Goal: Task Accomplishment & Management: Manage account settings

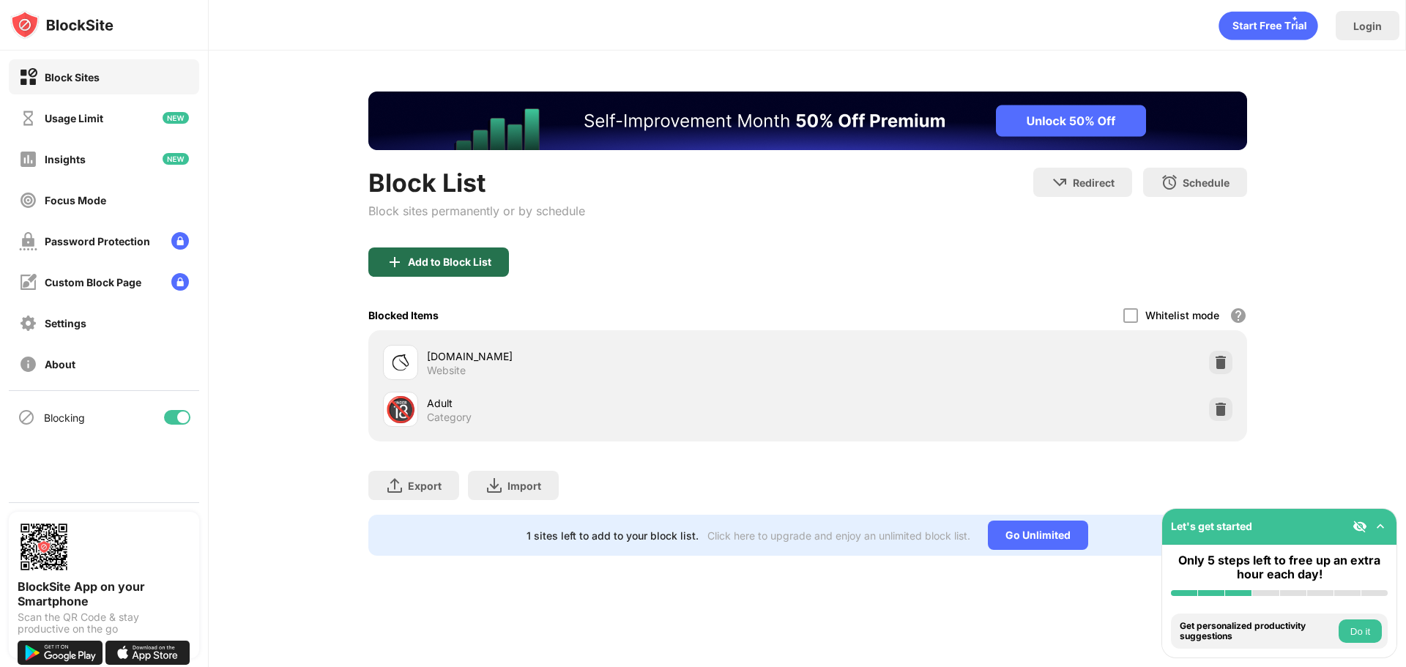
click at [465, 257] on div "Add to Block List" at bounding box center [449, 262] width 83 height 12
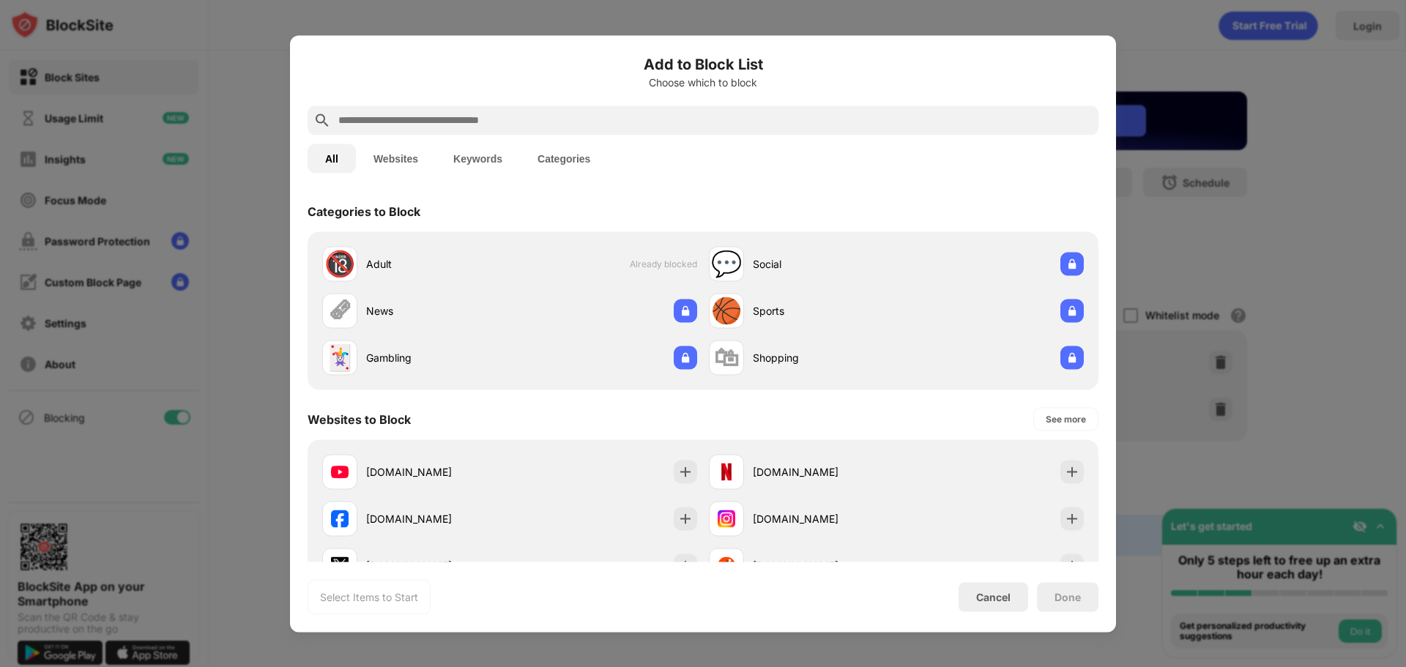
click at [575, 101] on div "Add to Block List Choose which to block" at bounding box center [703, 79] width 791 height 53
click at [570, 109] on div at bounding box center [703, 119] width 791 height 29
click at [573, 130] on div at bounding box center [703, 119] width 791 height 29
click at [573, 120] on input "text" at bounding box center [715, 120] width 756 height 18
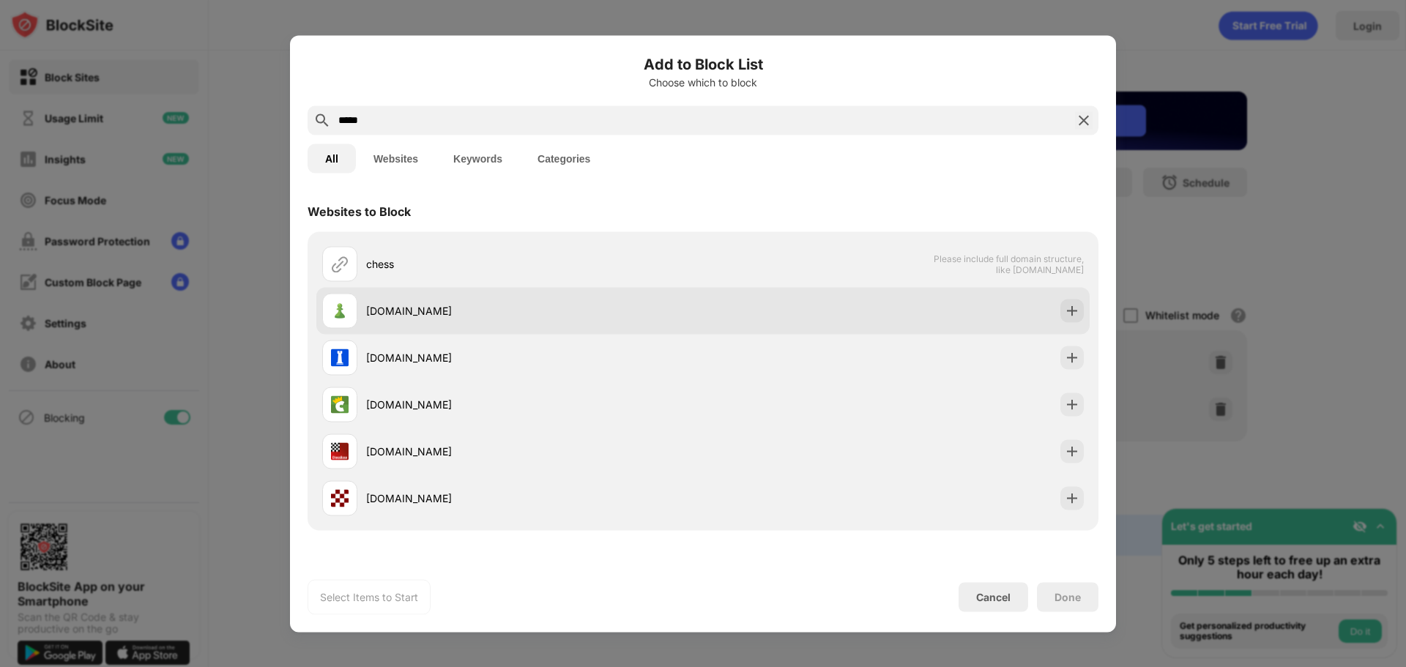
type input "*****"
click at [1071, 320] on div at bounding box center [1071, 310] width 23 height 23
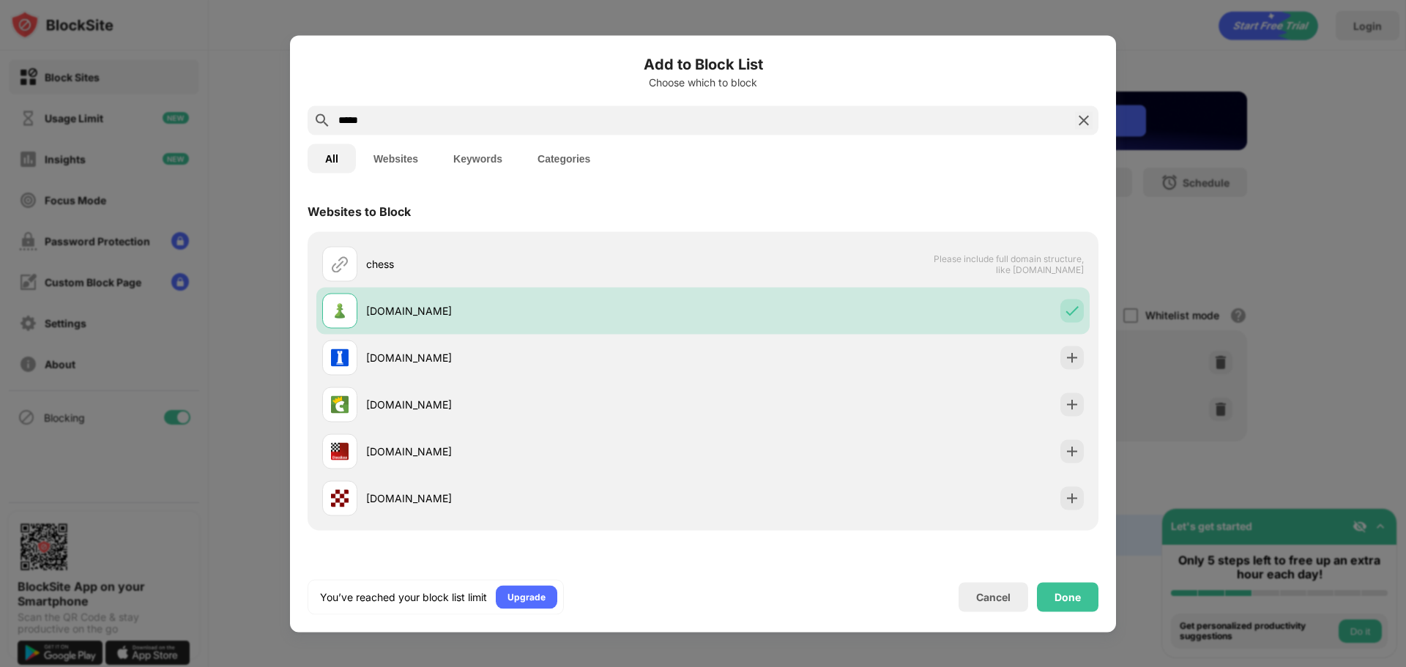
click at [1057, 594] on div "Done" at bounding box center [1068, 597] width 26 height 12
